Goal: Task Accomplishment & Management: Manage account settings

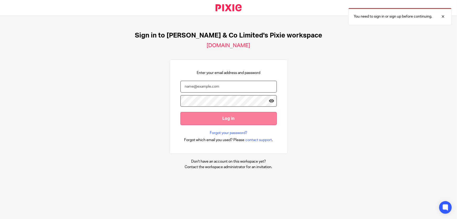
type input "[PERSON_NAME][EMAIL_ADDRESS][DOMAIN_NAME]"
click at [241, 118] on input "Log in" at bounding box center [229, 118] width 96 height 13
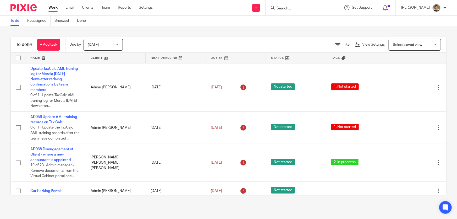
click at [121, 45] on div "Today Today" at bounding box center [103, 45] width 39 height 12
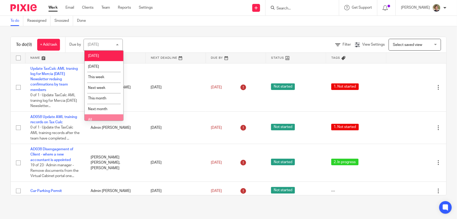
click at [95, 118] on li "All" at bounding box center [104, 119] width 39 height 11
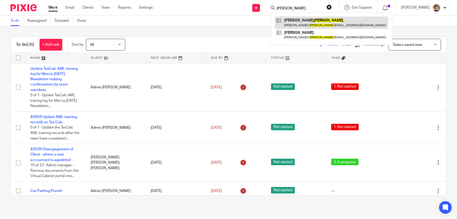
type input "keith"
click at [302, 22] on link at bounding box center [331, 23] width 113 height 12
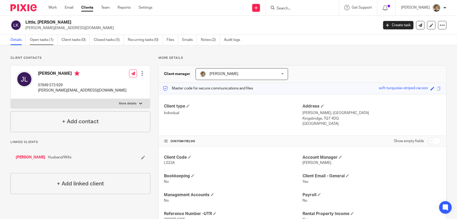
click at [45, 39] on link "Open tasks (1)" at bounding box center [44, 40] width 28 height 10
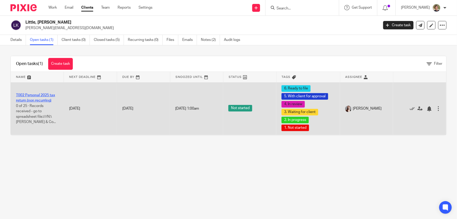
click at [29, 93] on link "T002 Personal 2025 tax return (non recurring)" at bounding box center [35, 97] width 39 height 9
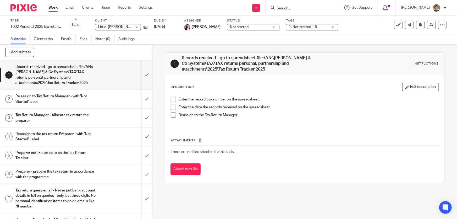
click at [171, 99] on span at bounding box center [173, 99] width 5 height 5
click at [173, 107] on span at bounding box center [173, 107] width 5 height 5
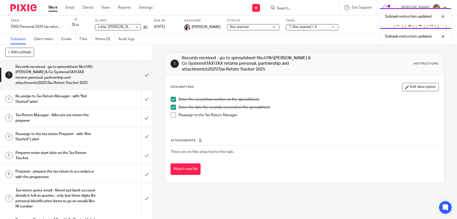
click at [173, 115] on span at bounding box center [173, 114] width 5 height 5
click at [356, 123] on p at bounding box center [309, 120] width 260 height 5
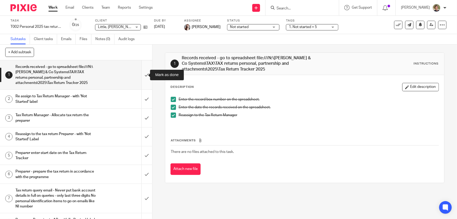
click at [141, 75] on input "submit" at bounding box center [76, 74] width 152 height 29
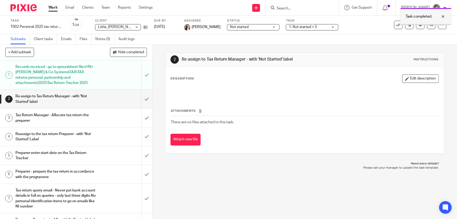
click at [444, 15] on div at bounding box center [440, 16] width 14 height 6
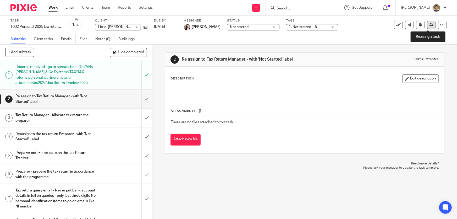
click at [430, 24] on icon at bounding box center [432, 25] width 4 height 4
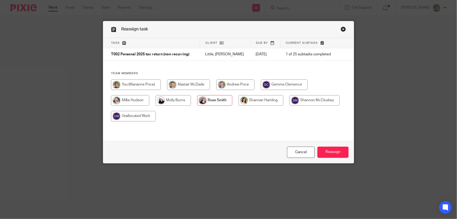
click at [341, 28] on link "Close this dialog window" at bounding box center [343, 29] width 5 height 7
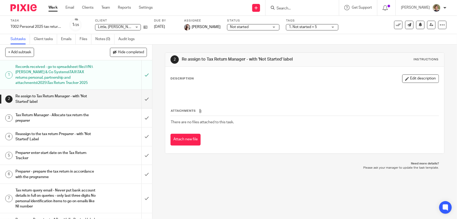
click at [52, 5] on link "Work" at bounding box center [53, 7] width 9 height 5
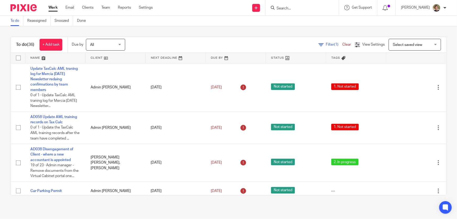
click at [307, 9] on input "Search" at bounding box center [299, 8] width 47 height 5
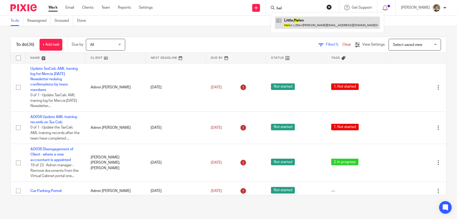
type input "hel"
click at [309, 24] on link at bounding box center [327, 23] width 105 height 12
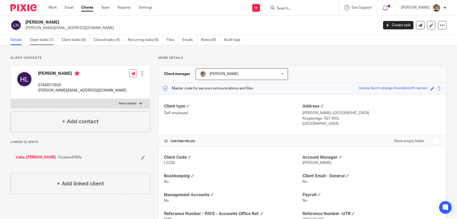
click at [47, 40] on link "Open tasks (1)" at bounding box center [44, 40] width 28 height 10
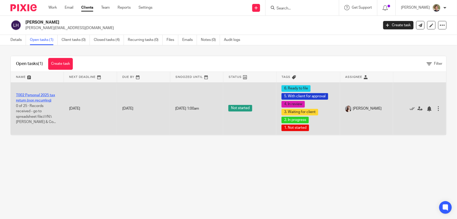
click at [36, 93] on link "T002 Personal 2025 tax return (non recurring)" at bounding box center [35, 97] width 39 height 9
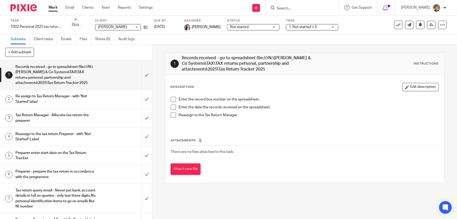
drag, startPoint x: 171, startPoint y: 99, endPoint x: 171, endPoint y: 105, distance: 6.0
click at [171, 99] on span at bounding box center [173, 99] width 5 height 5
click at [171, 106] on span at bounding box center [173, 107] width 5 height 5
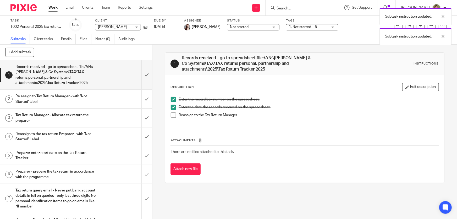
click at [171, 115] on span at bounding box center [173, 114] width 5 height 5
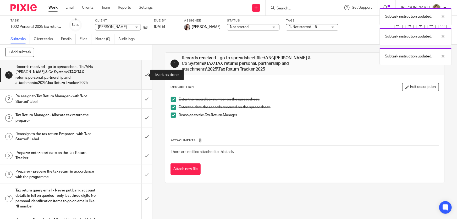
click at [143, 74] on input "submit" at bounding box center [76, 74] width 152 height 29
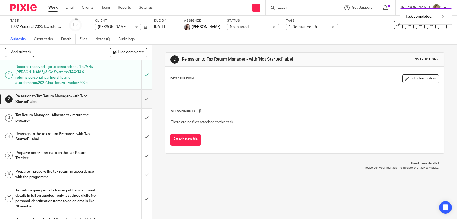
click at [52, 7] on link "Work" at bounding box center [53, 7] width 9 height 5
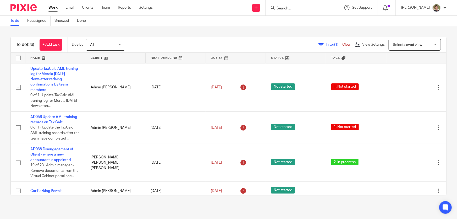
click at [300, 8] on input "Search" at bounding box center [299, 8] width 47 height 5
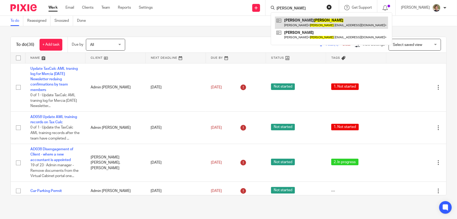
type input "keith"
click at [308, 21] on link at bounding box center [331, 23] width 113 height 12
